Goal: Task Accomplishment & Management: Manage account settings

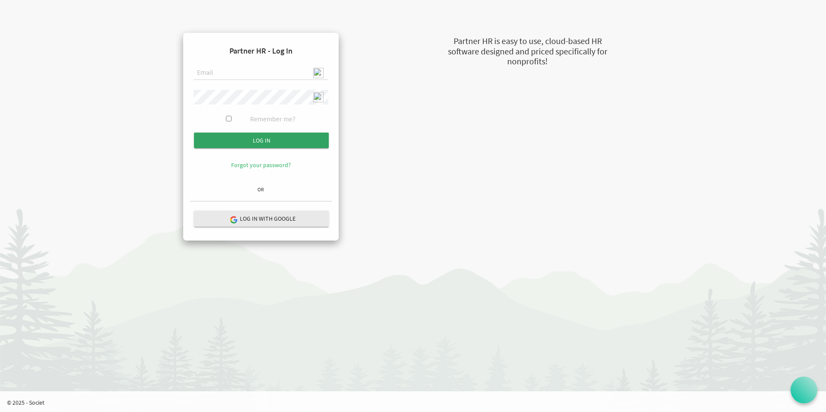
type input "admin@stepind.org"
click at [248, 139] on input "Log in" at bounding box center [261, 141] width 135 height 16
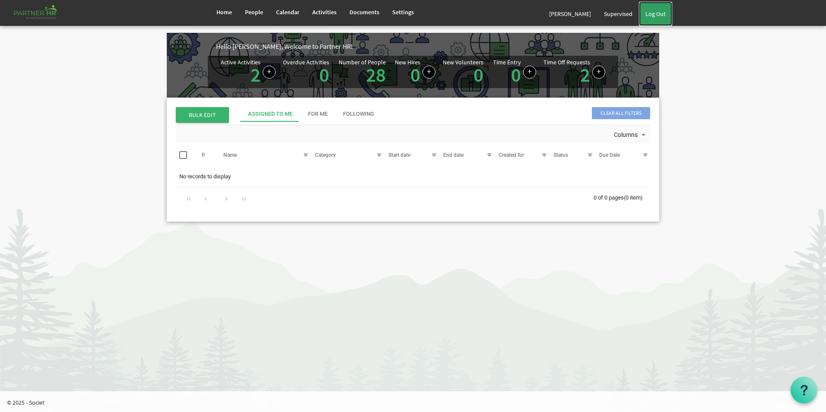
drag, startPoint x: 660, startPoint y: 14, endPoint x: 644, endPoint y: 14, distance: 16.4
click at [660, 14] on link "Log Out" at bounding box center [655, 14] width 33 height 24
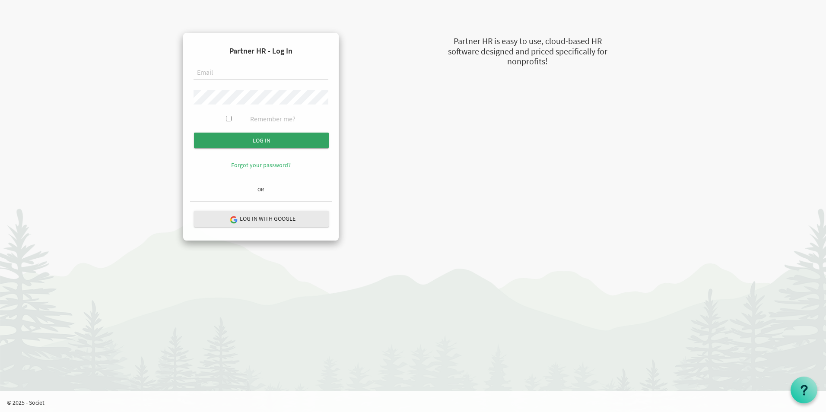
type input "[EMAIL_ADDRESS][DOMAIN_NAME]"
click at [278, 142] on input "submit" at bounding box center [261, 141] width 135 height 16
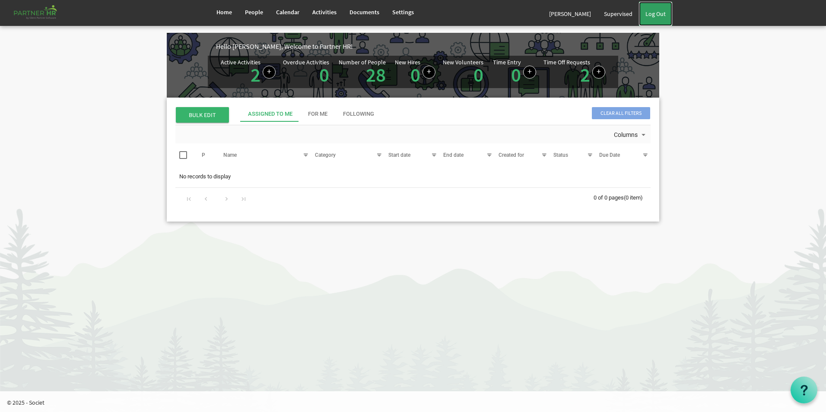
click at [665, 13] on link "Log Out" at bounding box center [655, 14] width 33 height 24
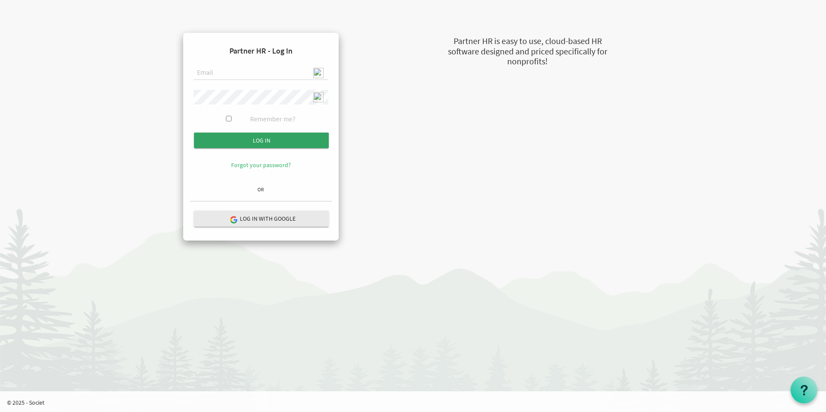
type input "admin@stepind.org"
click at [304, 140] on input "Log in" at bounding box center [261, 141] width 135 height 16
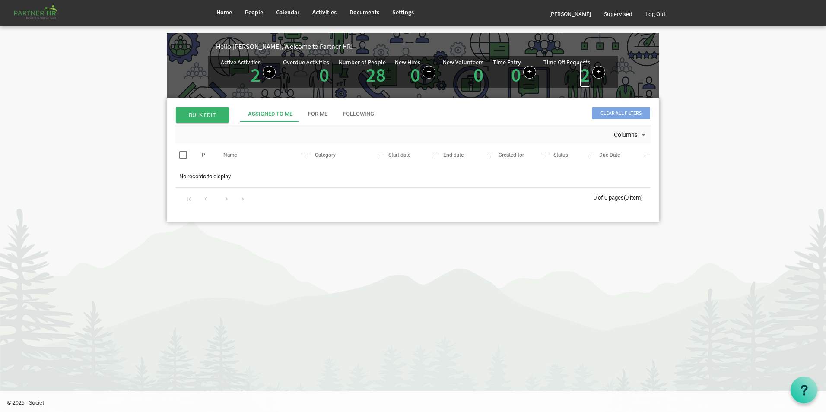
click at [582, 79] on link "2" at bounding box center [585, 75] width 10 height 24
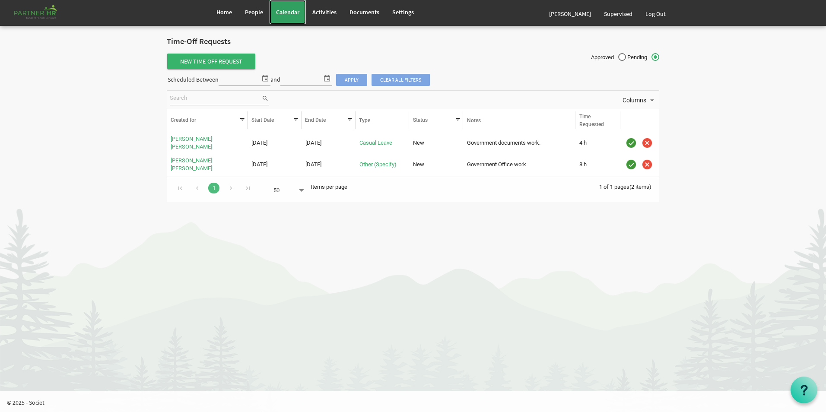
click at [291, 14] on span "Calendar" at bounding box center [287, 12] width 23 height 8
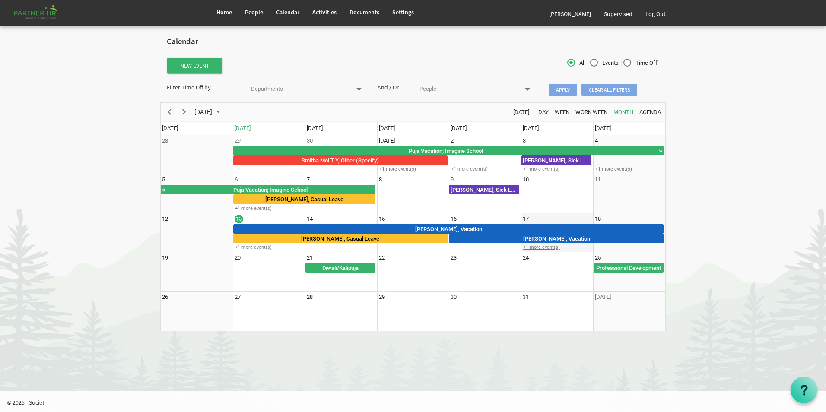
click at [553, 248] on div "+1 more event(s)" at bounding box center [556, 247] width 71 height 6
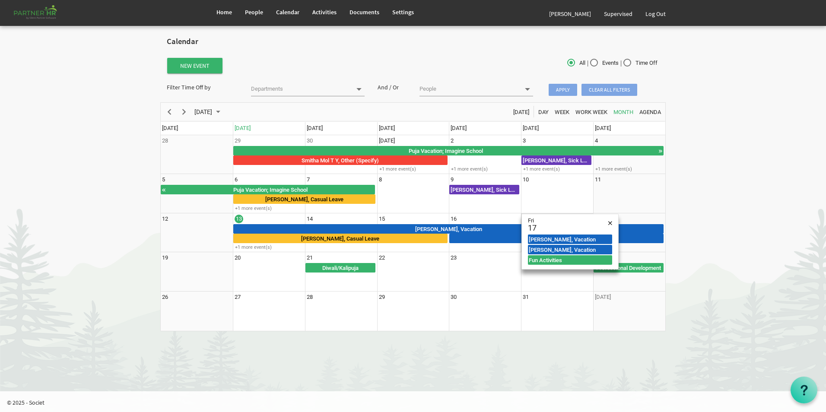
click at [767, 268] on body "Home People Calendar" at bounding box center [413, 170] width 826 height 340
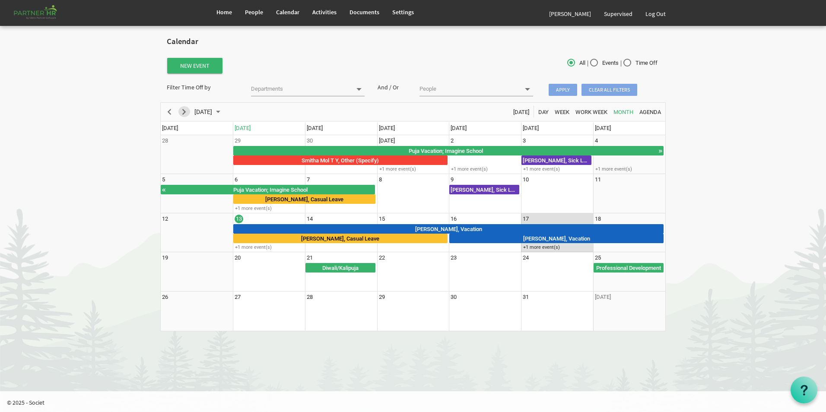
click at [184, 114] on span "Next" at bounding box center [184, 112] width 10 height 11
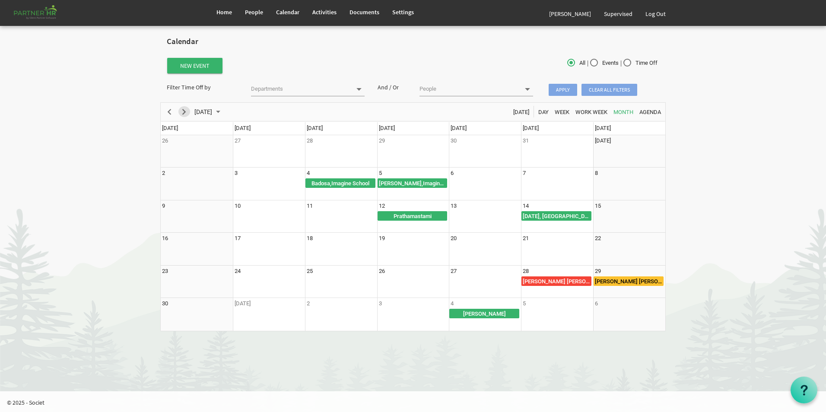
click at [187, 114] on span "Next" at bounding box center [184, 112] width 10 height 11
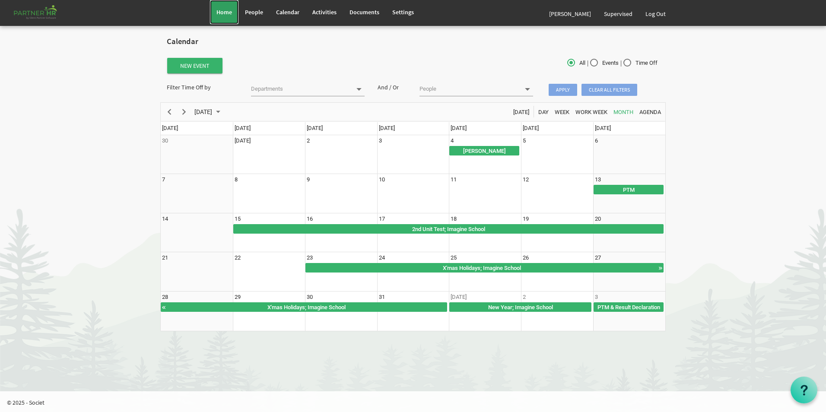
click at [222, 9] on span "Home" at bounding box center [224, 12] width 16 height 8
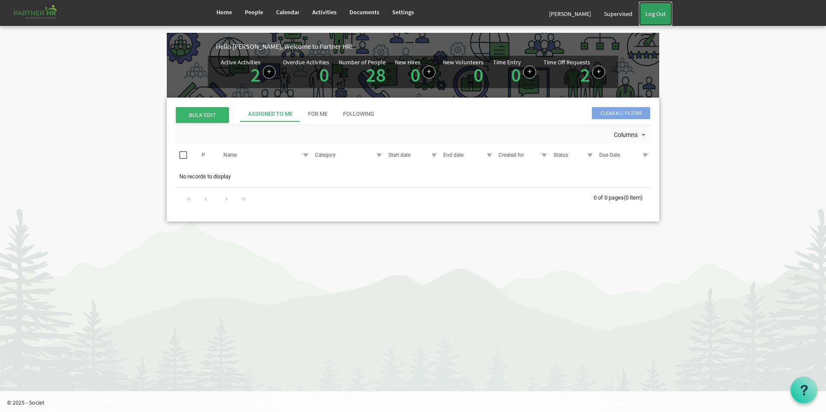
click at [665, 12] on link "Log Out" at bounding box center [655, 14] width 33 height 24
